Goal: Obtain resource: Download file/media

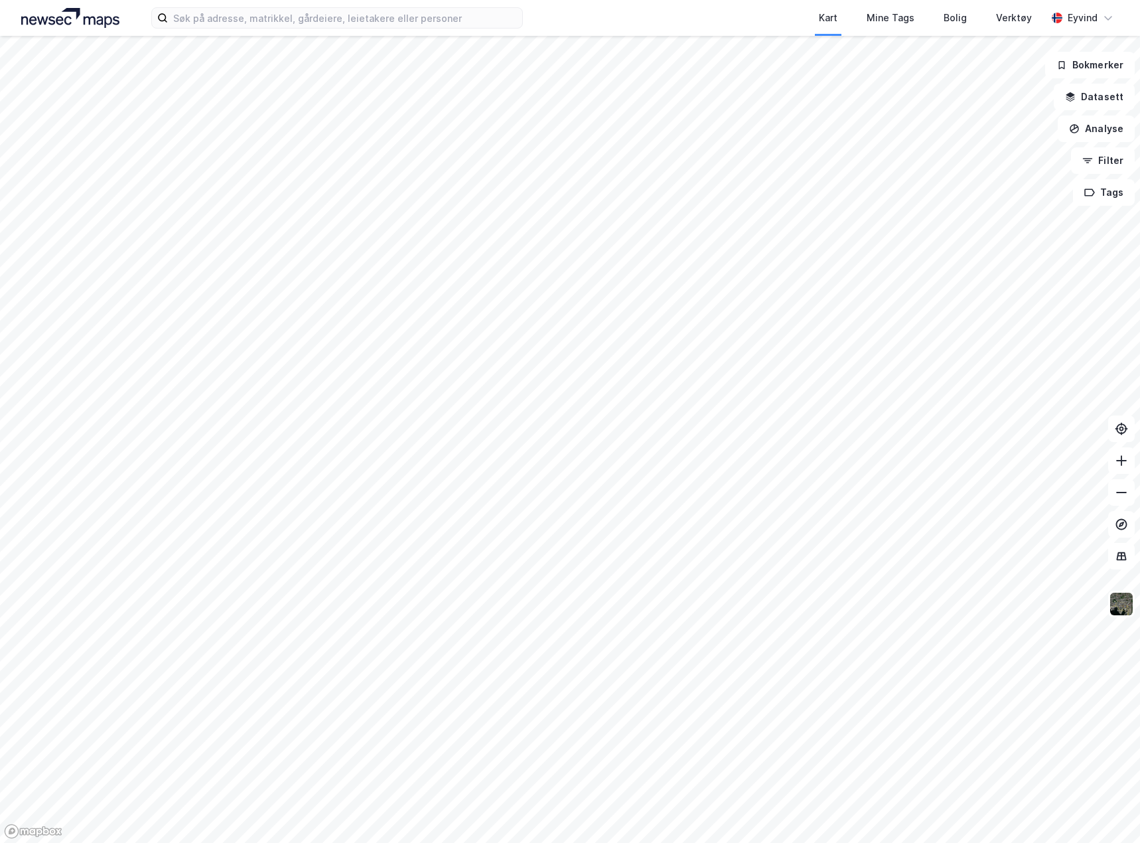
click at [236, 30] on div "Kart Mine Tags Bolig Verktøy Eyvind" at bounding box center [570, 18] width 1140 height 36
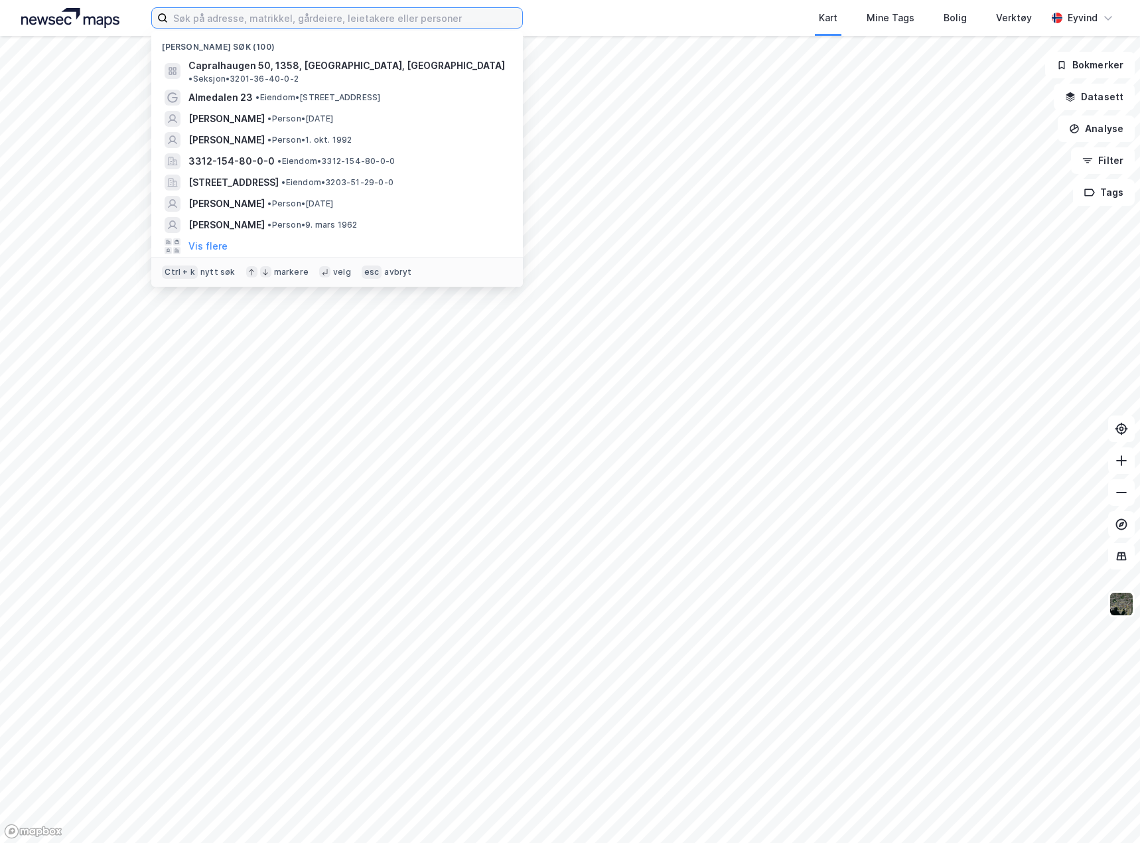
click at [213, 21] on input at bounding box center [345, 18] width 354 height 20
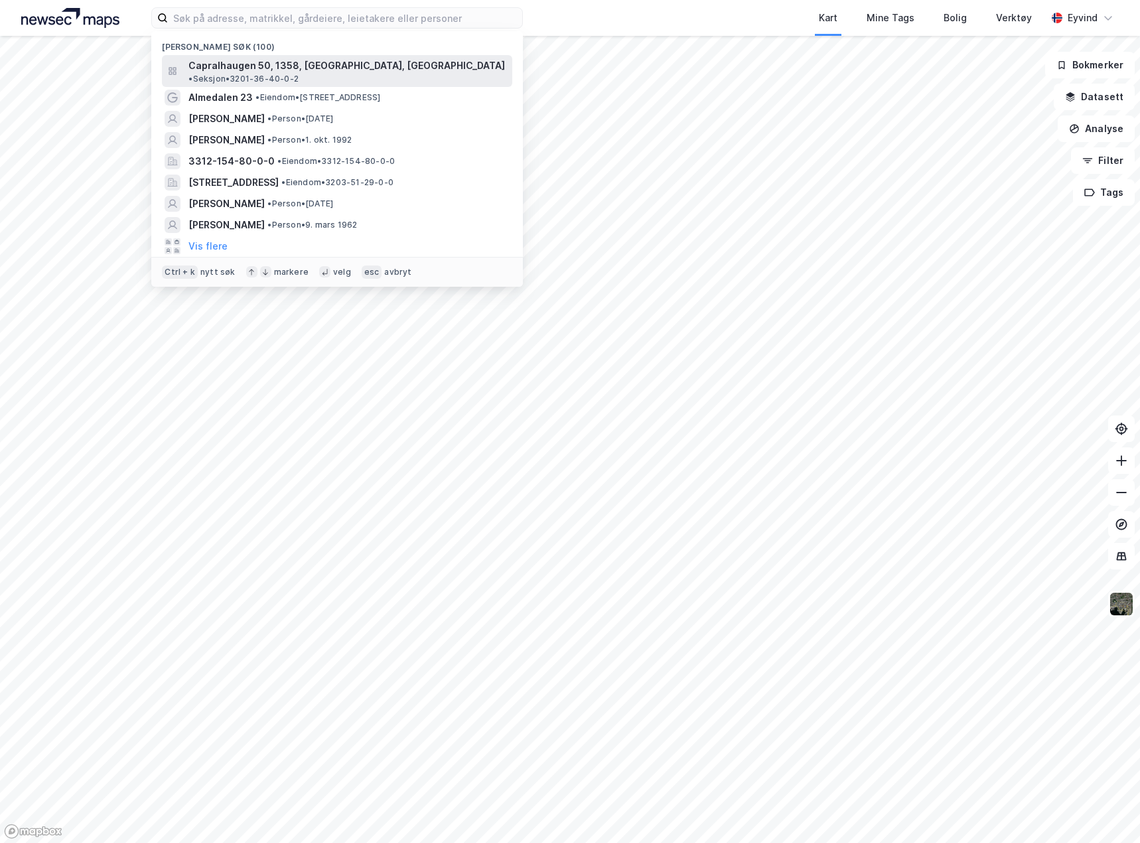
click at [234, 64] on span "Capralhaugen 50, 1358, JAR, BÆRUM" at bounding box center [346, 66] width 317 height 16
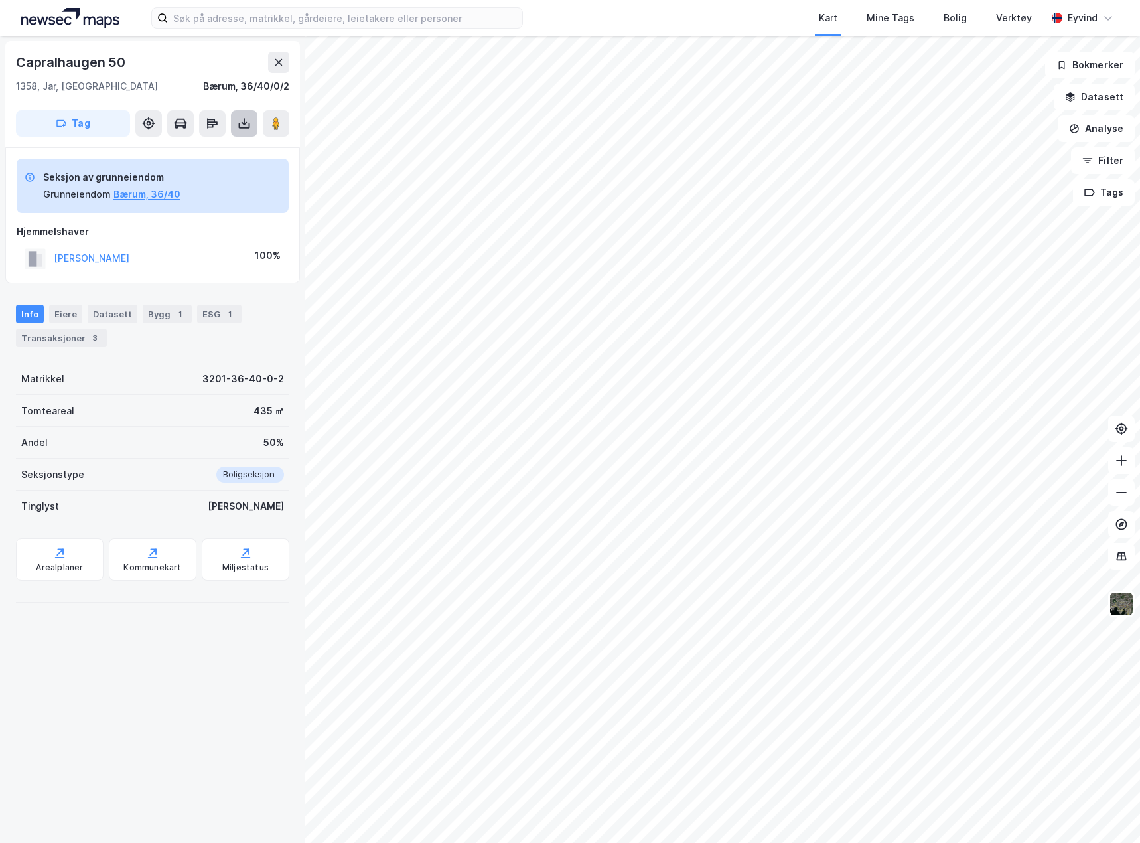
click at [240, 133] on button at bounding box center [244, 123] width 27 height 27
click at [203, 152] on div "Last ned grunnbok" at bounding box center [178, 150] width 77 height 11
